Goal: Transaction & Acquisition: Book appointment/travel/reservation

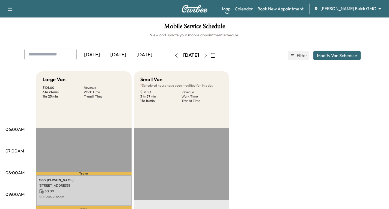
scroll to position [109, 0]
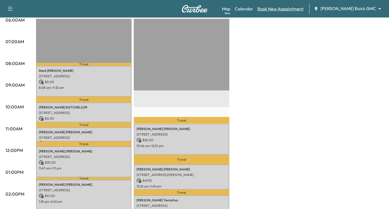
click at [304, 11] on link "Book New Appointment" at bounding box center [281, 8] width 46 height 7
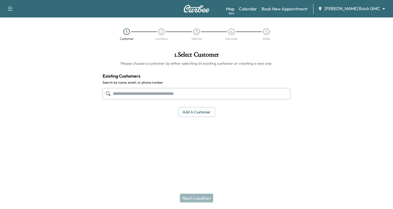
click at [127, 97] on input "text" at bounding box center [197, 93] width 188 height 11
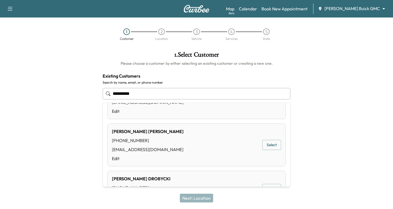
scroll to position [82, 0]
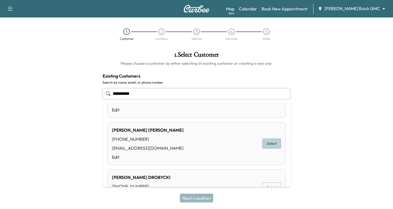
click at [272, 142] on button "Select" at bounding box center [272, 144] width 19 height 10
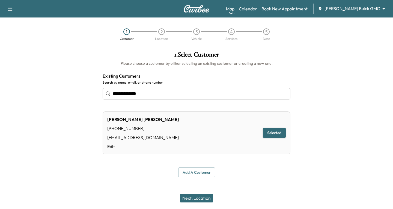
type input "**********"
click at [194, 198] on button "Next: Location" at bounding box center [196, 198] width 33 height 9
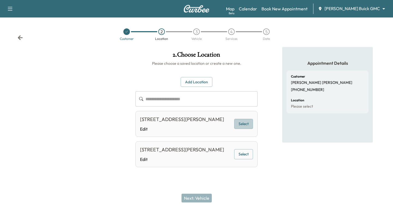
click at [247, 128] on button "Select" at bounding box center [243, 124] width 19 height 10
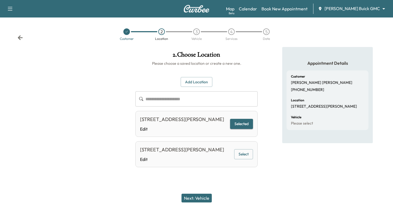
click at [203, 197] on button "Next: Vehicle" at bounding box center [197, 198] width 30 height 9
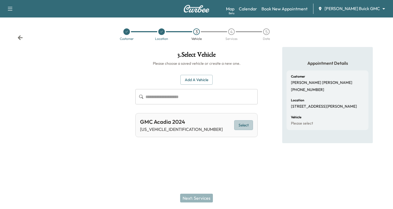
click at [244, 126] on button "Select" at bounding box center [243, 125] width 19 height 10
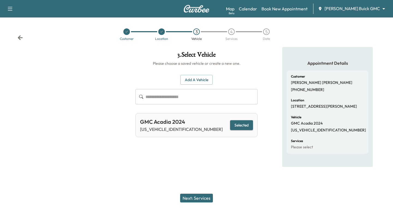
click at [188, 197] on button "Next: Services" at bounding box center [196, 198] width 33 height 9
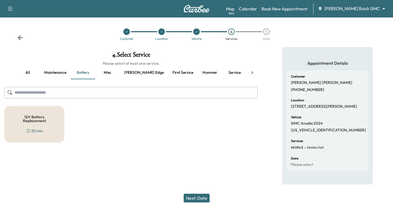
click at [247, 72] on button "Recall" at bounding box center [259, 72] width 25 height 13
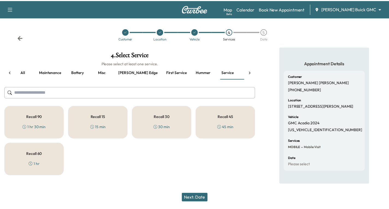
scroll to position [0, 5]
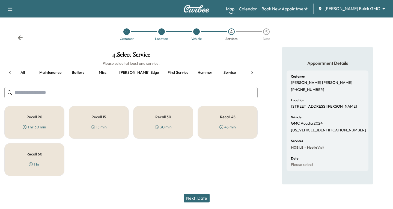
click at [229, 120] on div "Recall 45 45 min" at bounding box center [228, 122] width 60 height 33
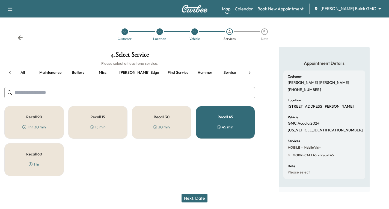
click at [192, 194] on button "Next: Date" at bounding box center [195, 198] width 26 height 9
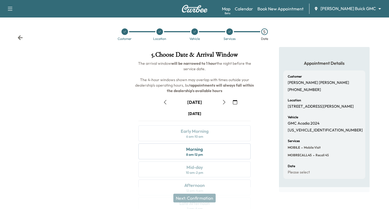
scroll to position [27, 0]
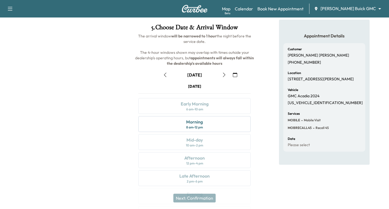
click at [236, 75] on icon "button" at bounding box center [235, 75] width 4 height 4
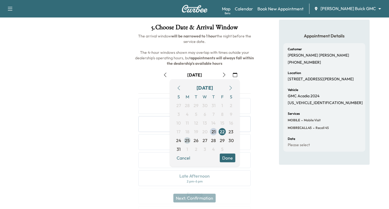
click at [187, 141] on span "25" at bounding box center [187, 140] width 5 height 7
click at [266, 120] on div "Appointment Details Customer [PERSON_NAME] [PHONE_NUMBER] Location [STREET_ADDR…" at bounding box center [325, 124] width 130 height 209
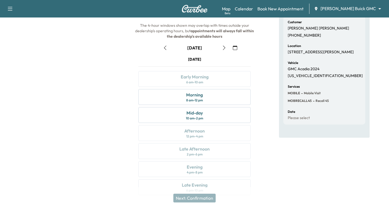
scroll to position [55, 0]
click at [224, 49] on icon "button" at bounding box center [224, 47] width 4 height 4
click at [165, 47] on icon "button" at bounding box center [165, 47] width 4 height 4
click at [219, 98] on div "Morning 8 am - 12 pm" at bounding box center [195, 97] width 112 height 16
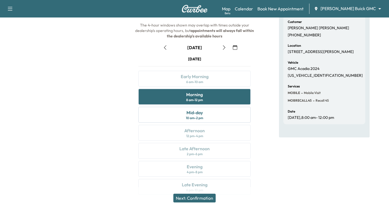
click at [202, 196] on button "Next: Confirmation" at bounding box center [194, 198] width 42 height 9
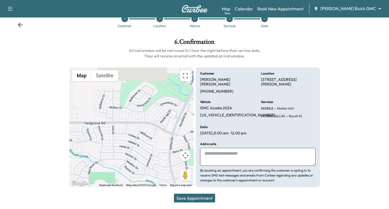
click at [197, 199] on button "Save Appointment" at bounding box center [194, 198] width 41 height 9
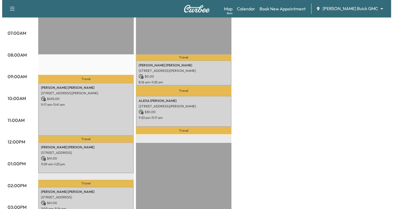
scroll to position [101, 0]
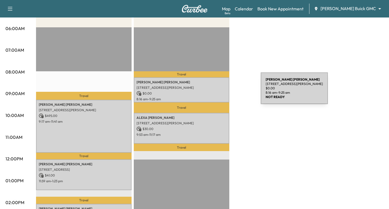
drag, startPoint x: 238, startPoint y: 90, endPoint x: 220, endPoint y: 92, distance: 18.1
drag, startPoint x: 220, startPoint y: 92, endPoint x: 325, endPoint y: 80, distance: 105.3
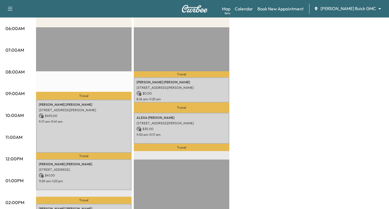
drag, startPoint x: 325, startPoint y: 80, endPoint x: 223, endPoint y: 90, distance: 101.6
click at [223, 90] on div "[PERSON_NAME] [STREET_ADDRESS][PERSON_NAME] $ 0.00 8:16 am - 9:25 am" at bounding box center [182, 89] width 96 height 25
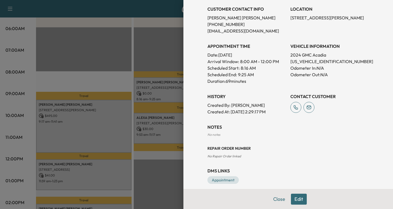
scroll to position [125, 0]
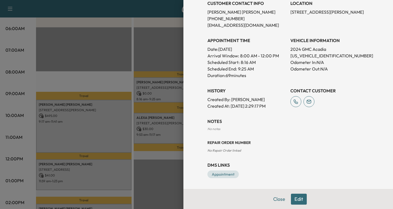
click at [296, 201] on button "Edit" at bounding box center [299, 199] width 16 height 11
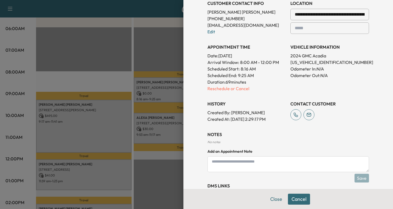
click at [208, 161] on textarea at bounding box center [289, 164] width 162 height 16
click at [219, 162] on textarea "******" at bounding box center [289, 164] width 162 height 16
paste textarea "**********"
type textarea "**********"
click at [357, 176] on button "Save" at bounding box center [362, 178] width 14 height 9
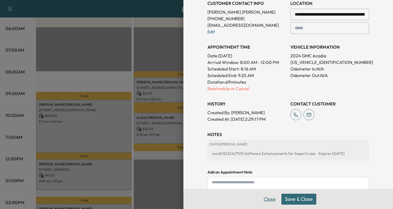
click at [264, 197] on button "Close" at bounding box center [269, 199] width 19 height 11
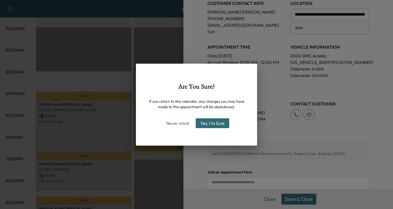
click at [183, 168] on div "Are You Sure? If you return to the calendar, any changes you may have made to t…" at bounding box center [196, 104] width 393 height 209
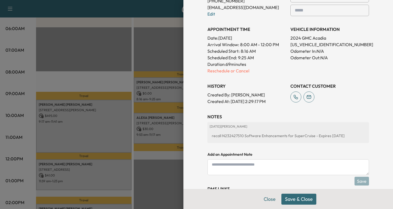
scroll to position [164, 0]
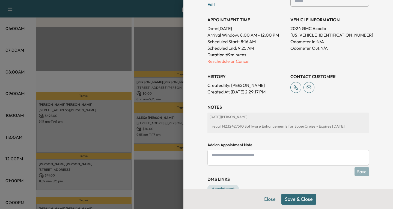
click at [298, 198] on button "Save & Close" at bounding box center [299, 199] width 35 height 11
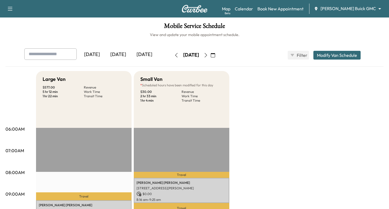
scroll to position [0, 0]
